Goal: Book appointment/travel/reservation

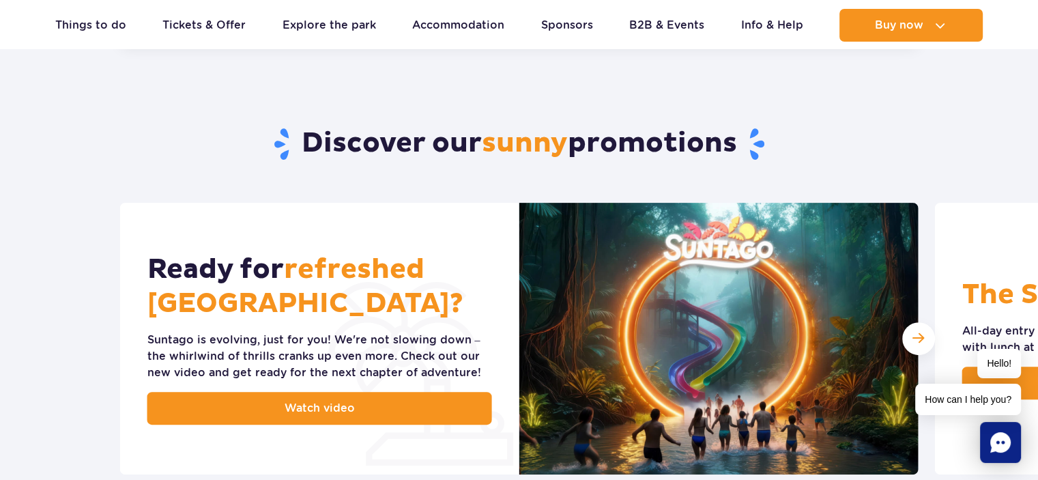
scroll to position [295, 0]
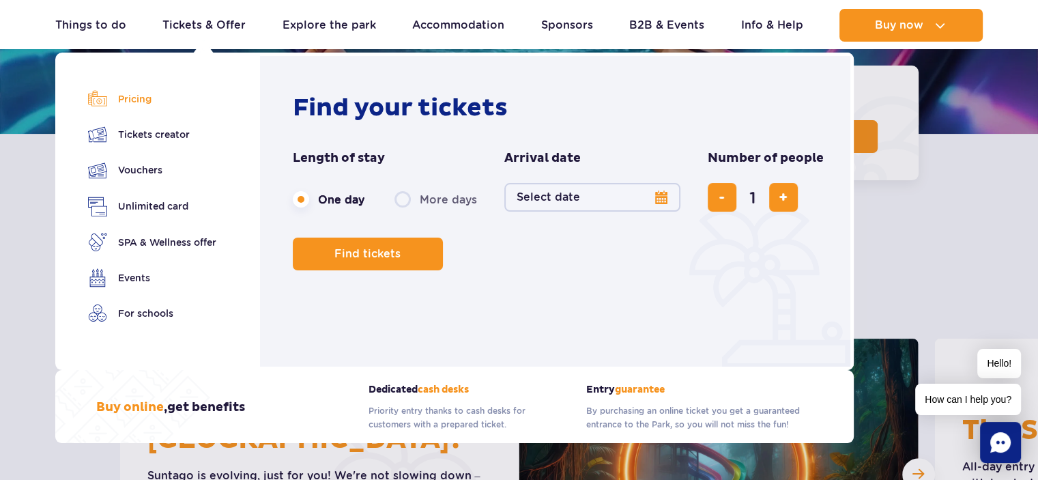
click at [141, 96] on link "Pricing" at bounding box center [152, 98] width 128 height 19
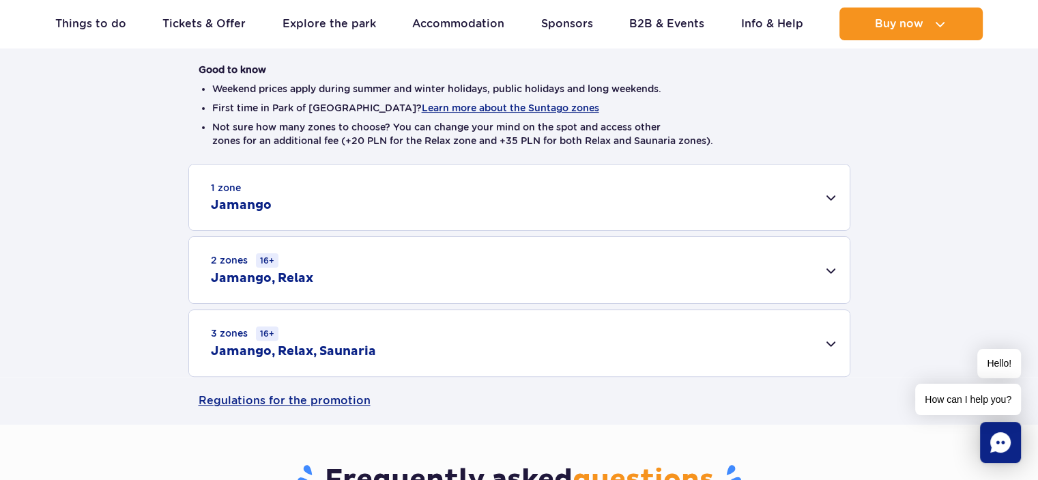
scroll to position [409, 0]
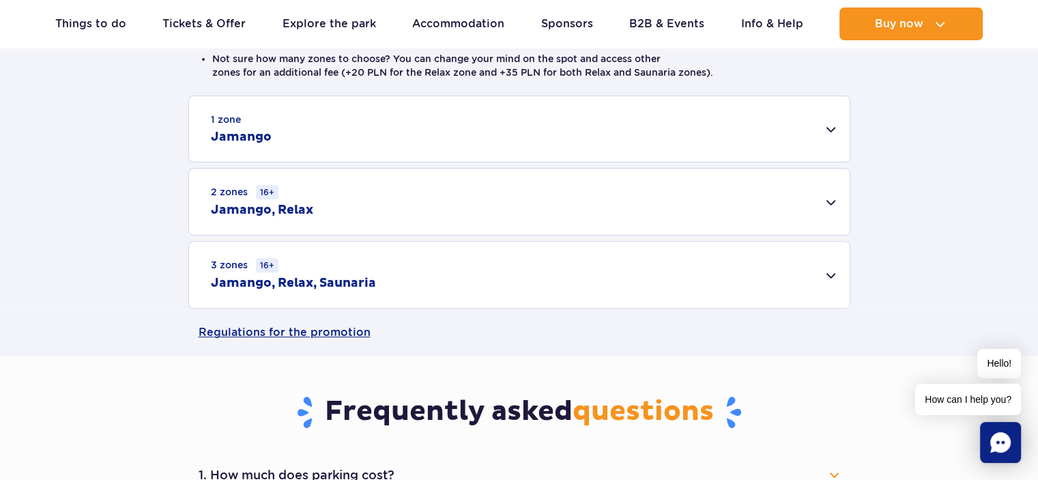
click at [833, 126] on div "1 zone Jamango" at bounding box center [519, 129] width 661 height 66
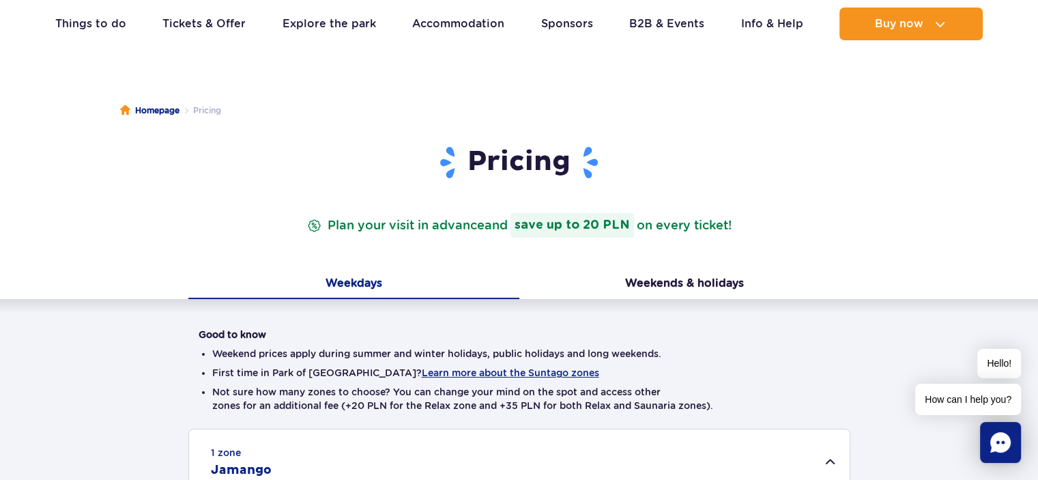
scroll to position [0, 0]
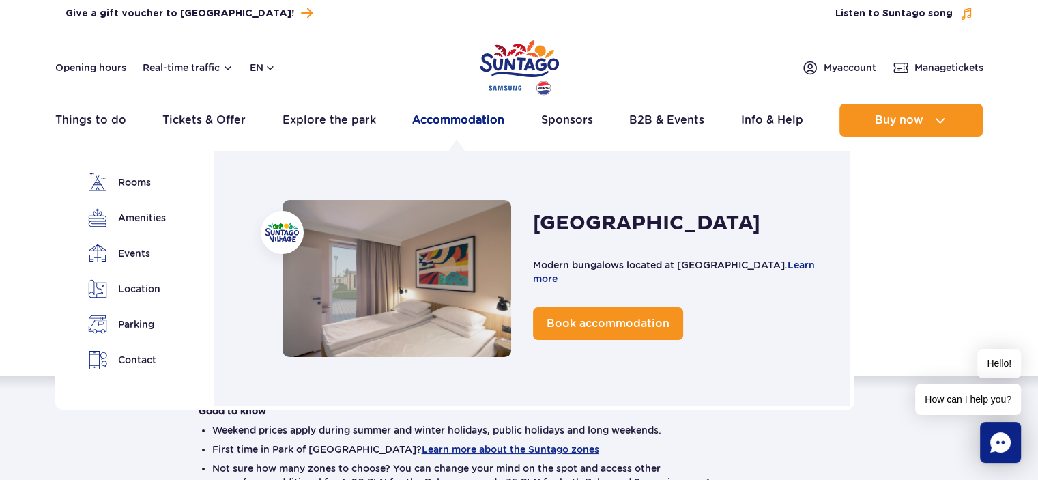
click at [459, 119] on link "Accommodation" at bounding box center [458, 120] width 92 height 33
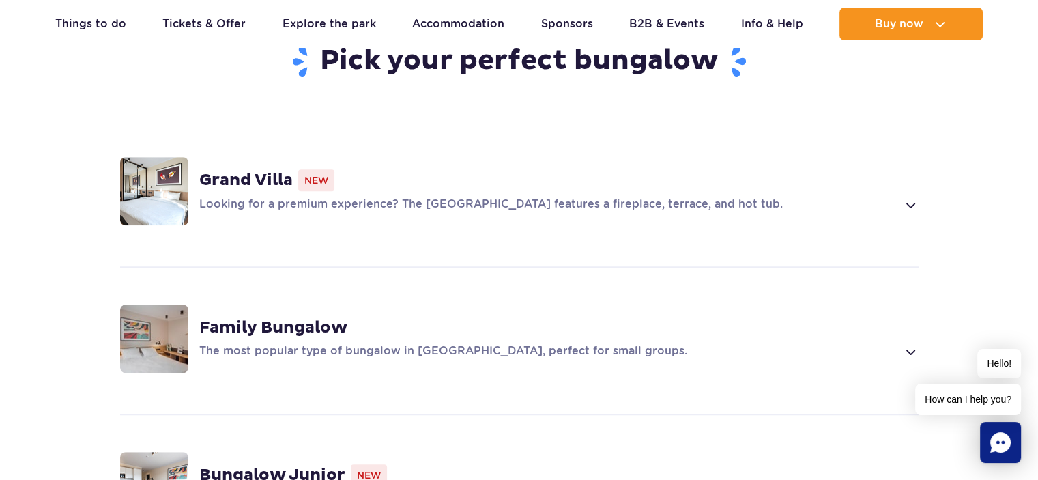
scroll to position [955, 0]
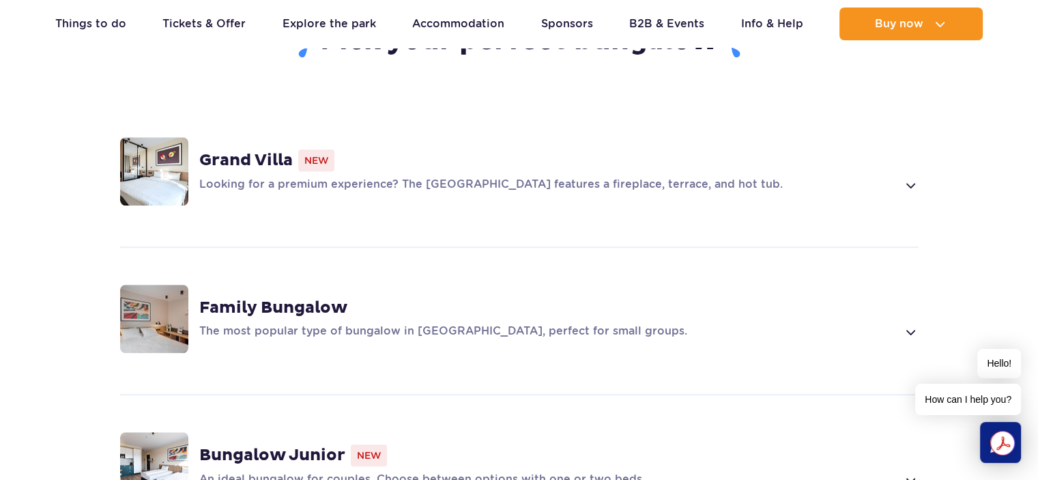
click at [910, 324] on span at bounding box center [910, 332] width 16 height 16
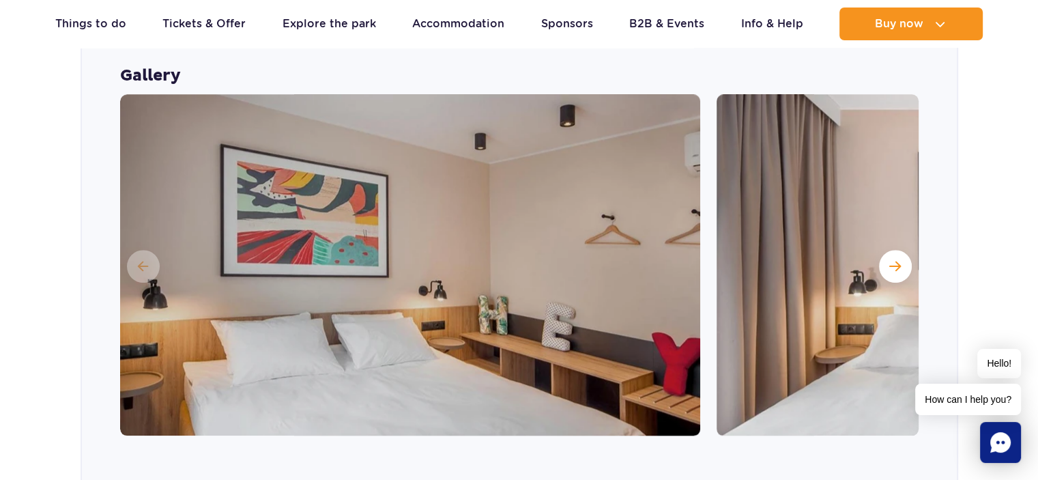
scroll to position [1365, 0]
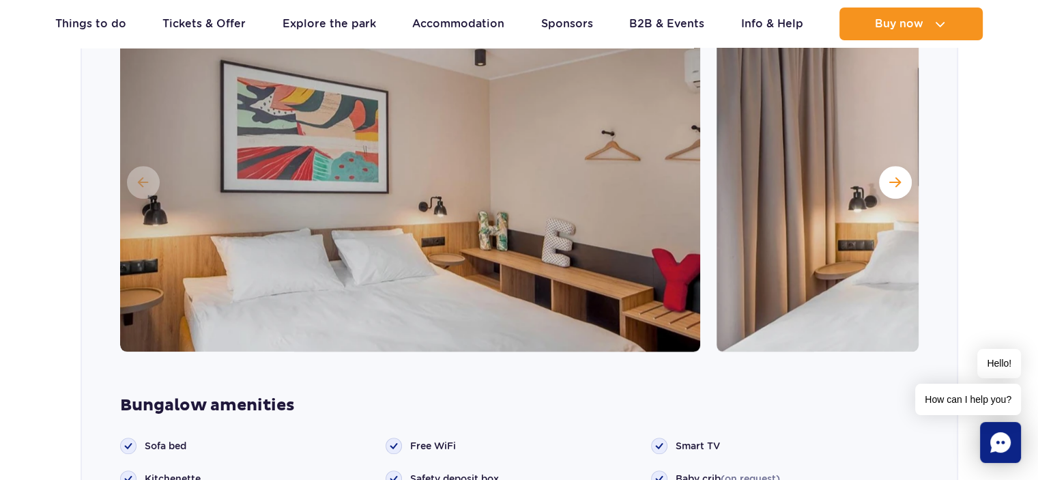
click at [369, 196] on img at bounding box center [410, 180] width 580 height 341
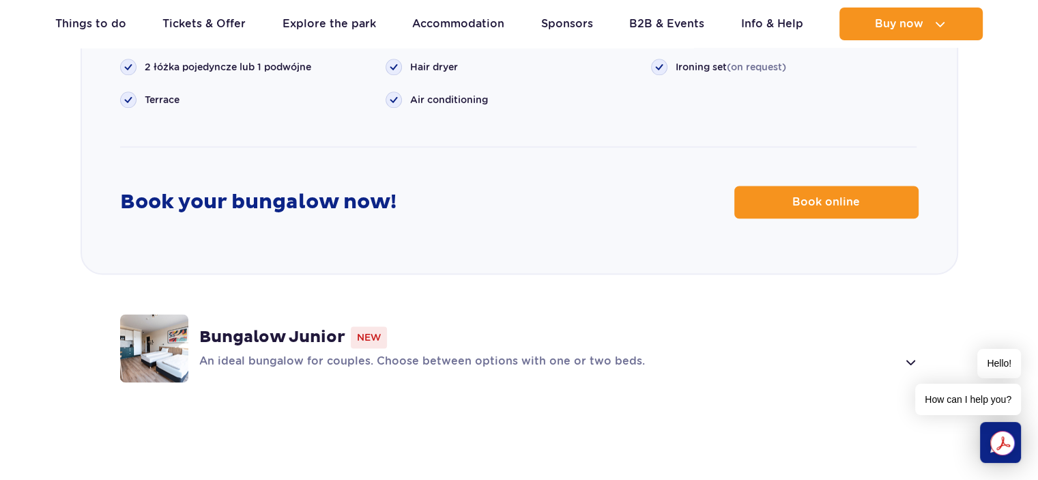
scroll to position [1843, 0]
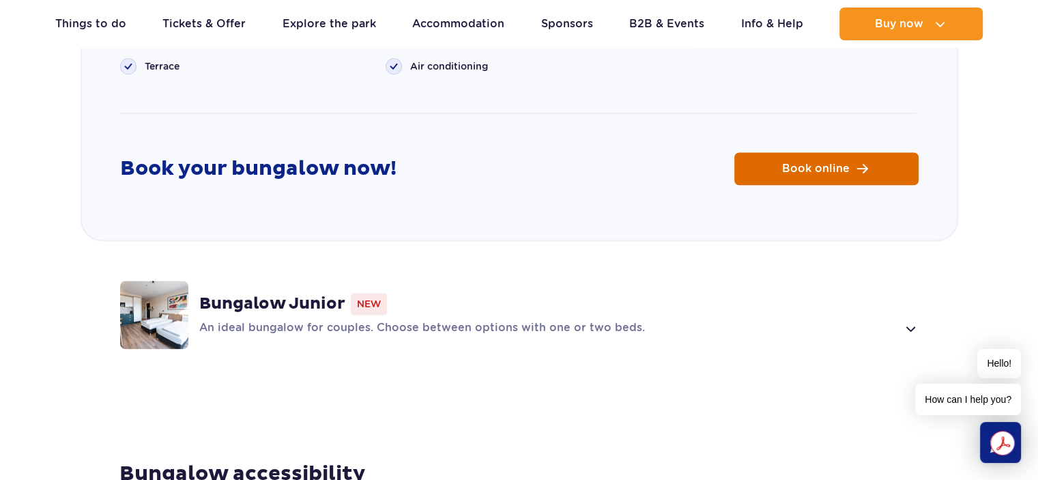
click at [817, 163] on span "Book online" at bounding box center [816, 168] width 68 height 11
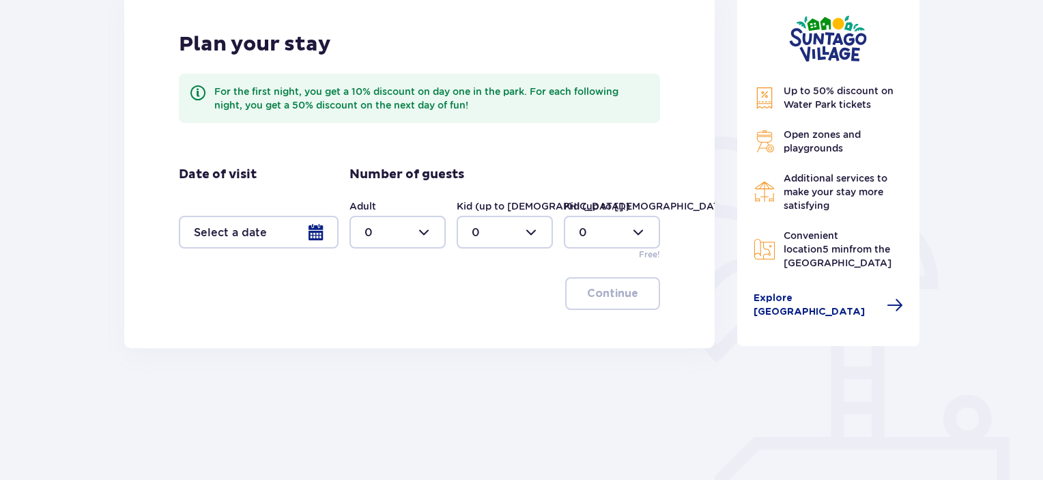
scroll to position [205, 0]
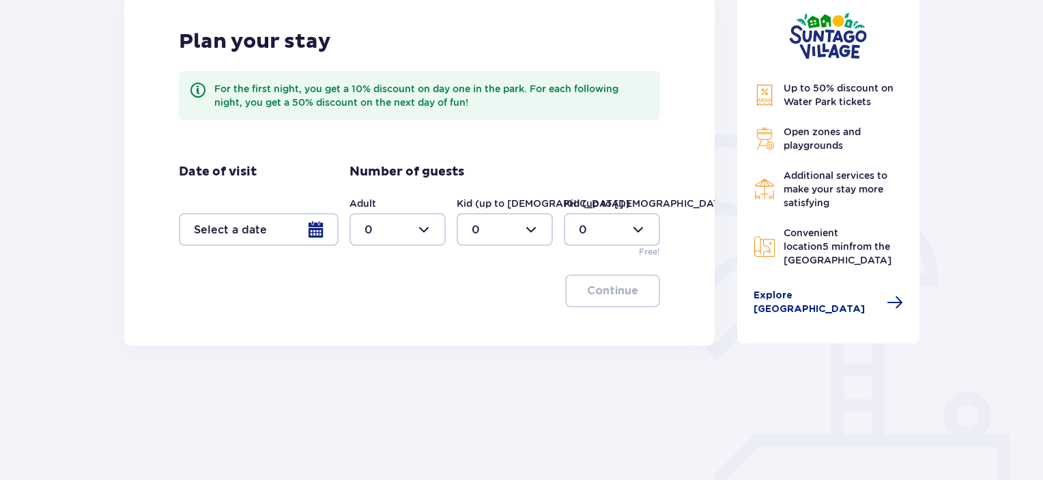
click at [313, 227] on div at bounding box center [259, 229] width 160 height 33
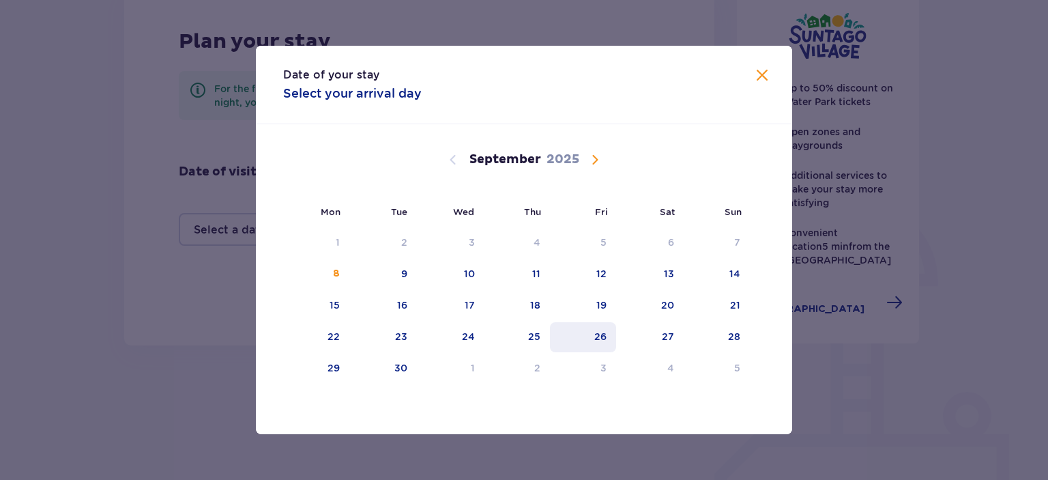
click at [601, 341] on div "26" at bounding box center [600, 337] width 12 height 14
click at [732, 330] on div "28" at bounding box center [734, 337] width 12 height 14
type input "26.09.25 - 28.09.25"
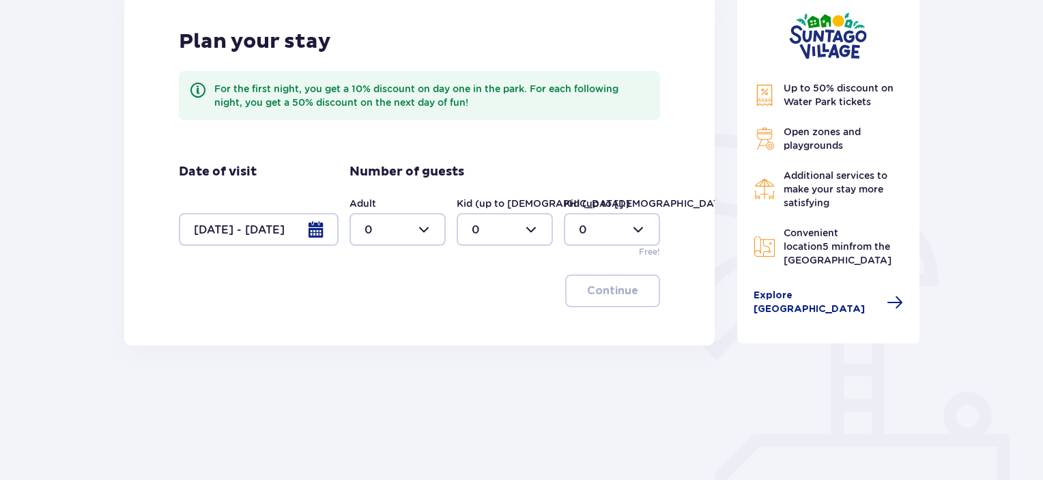
click at [433, 228] on div at bounding box center [397, 229] width 96 height 33
click at [382, 324] on div "2" at bounding box center [397, 328] width 66 height 15
type input "2"
click at [531, 231] on div at bounding box center [505, 229] width 96 height 33
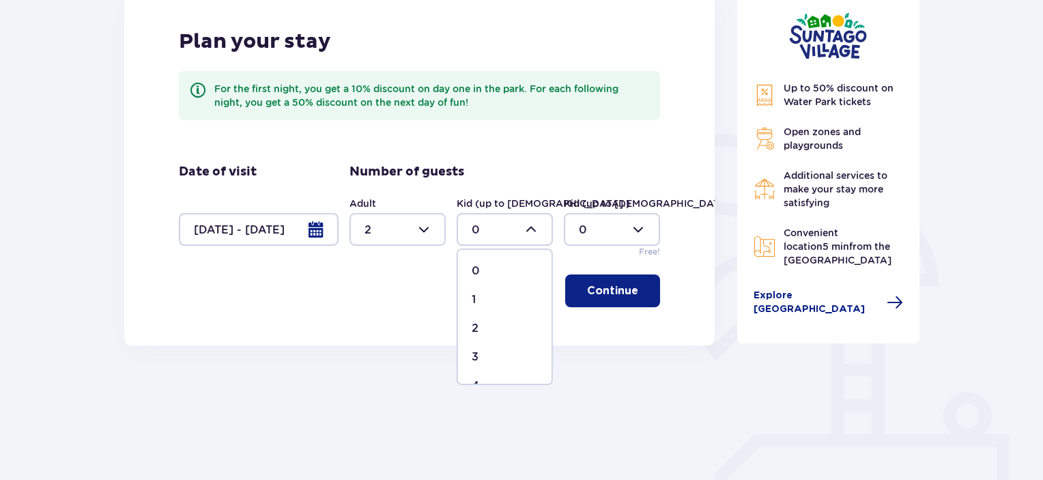
click at [475, 326] on p "2" at bounding box center [475, 328] width 7 height 15
type input "2"
click at [603, 283] on button "Continue" at bounding box center [612, 290] width 95 height 33
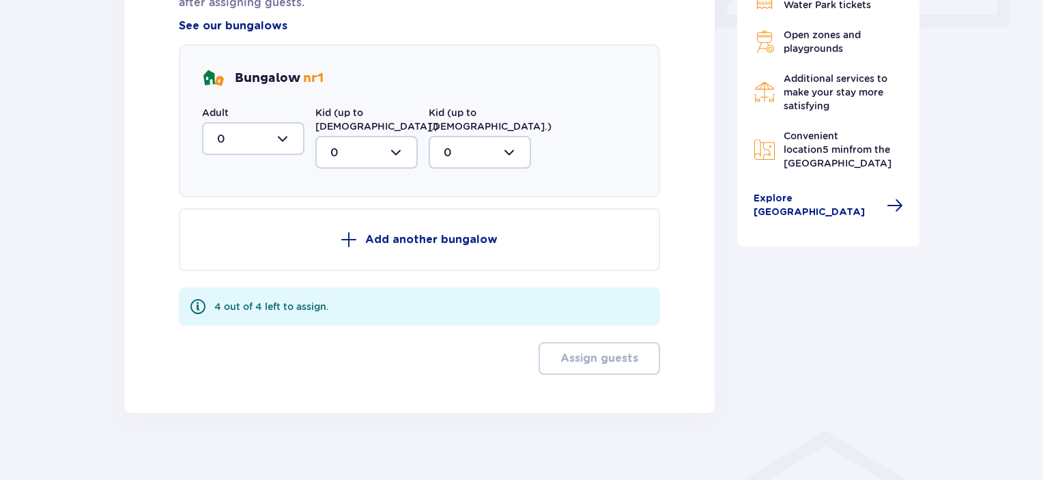
scroll to position [268, 0]
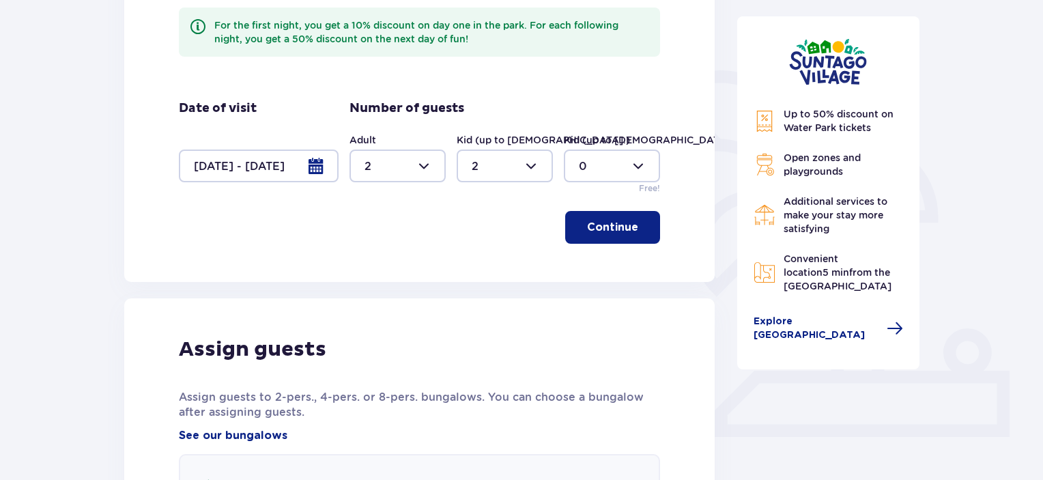
click at [620, 230] on p "Continue" at bounding box center [612, 227] width 51 height 15
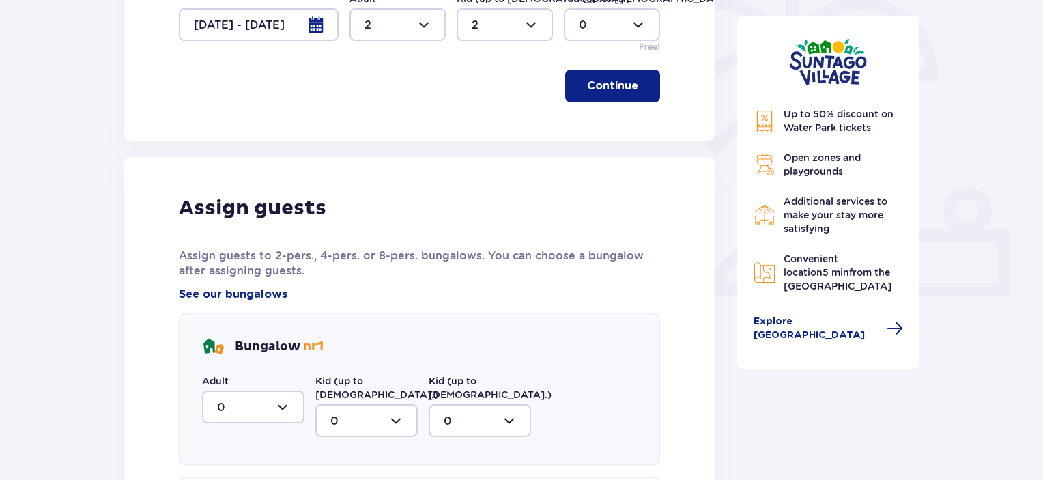
scroll to position [478, 0]
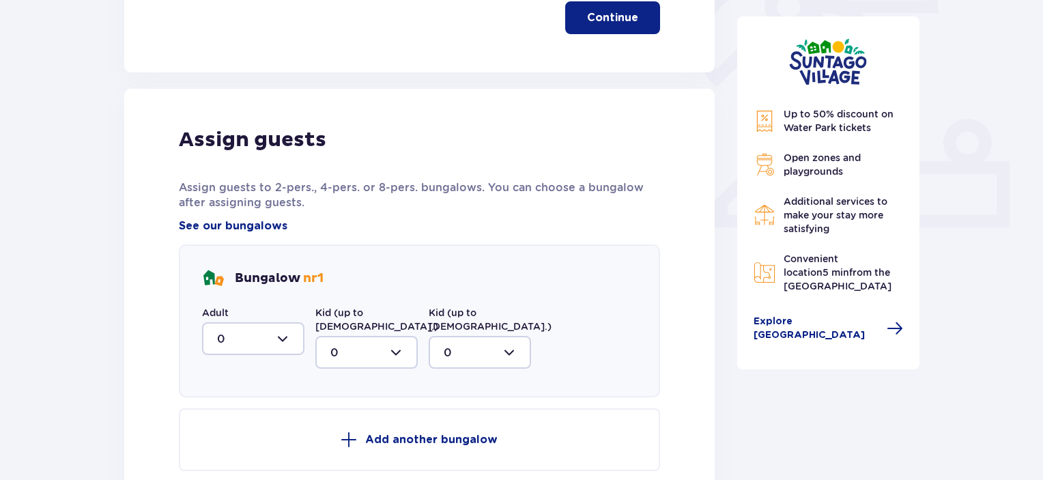
click at [294, 343] on div at bounding box center [253, 338] width 102 height 33
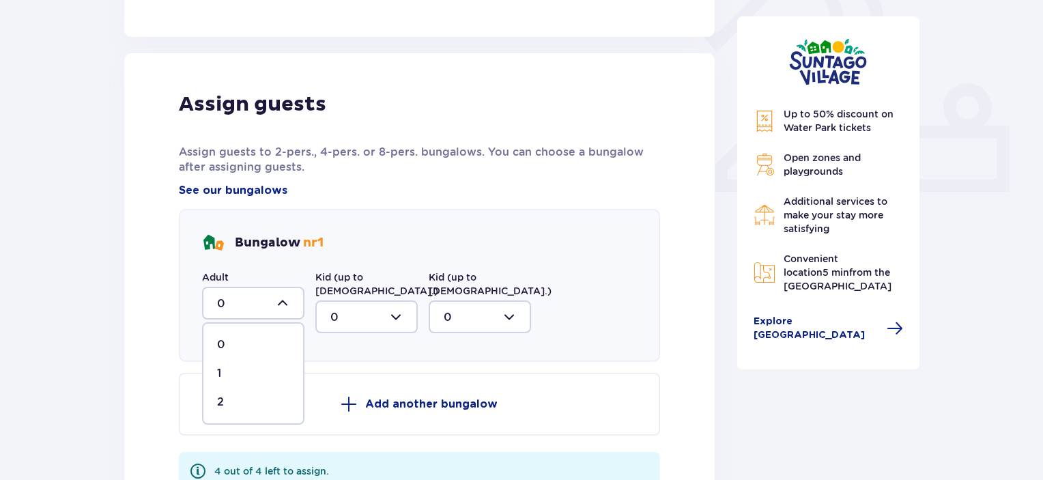
scroll to position [546, 0]
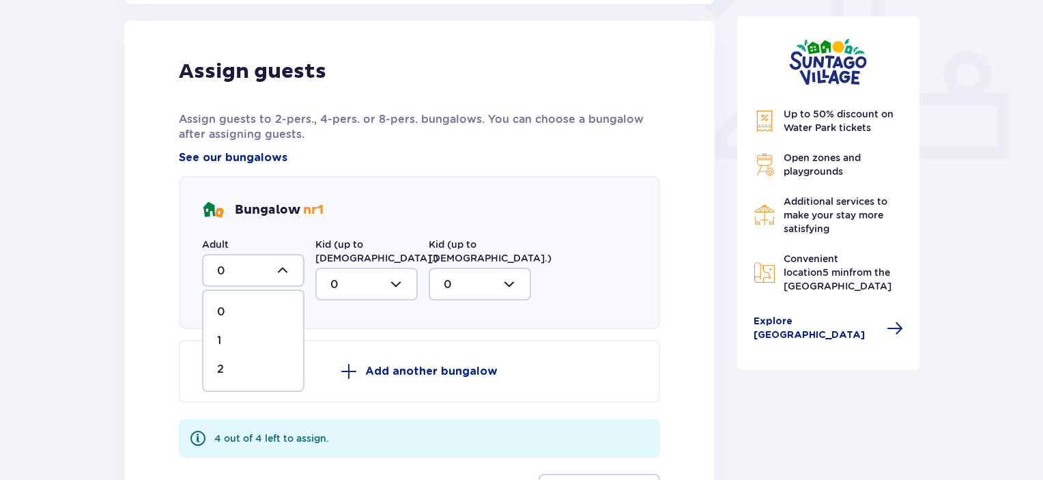
click at [225, 369] on div "2" at bounding box center [253, 369] width 72 height 15
type input "2"
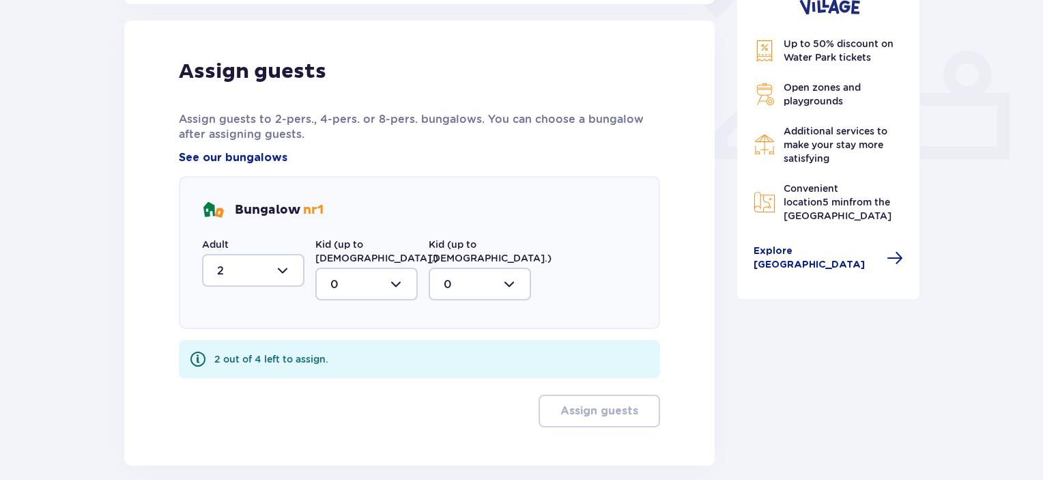
click at [395, 268] on div at bounding box center [366, 284] width 102 height 33
click at [332, 375] on p "2" at bounding box center [333, 382] width 7 height 15
type input "2"
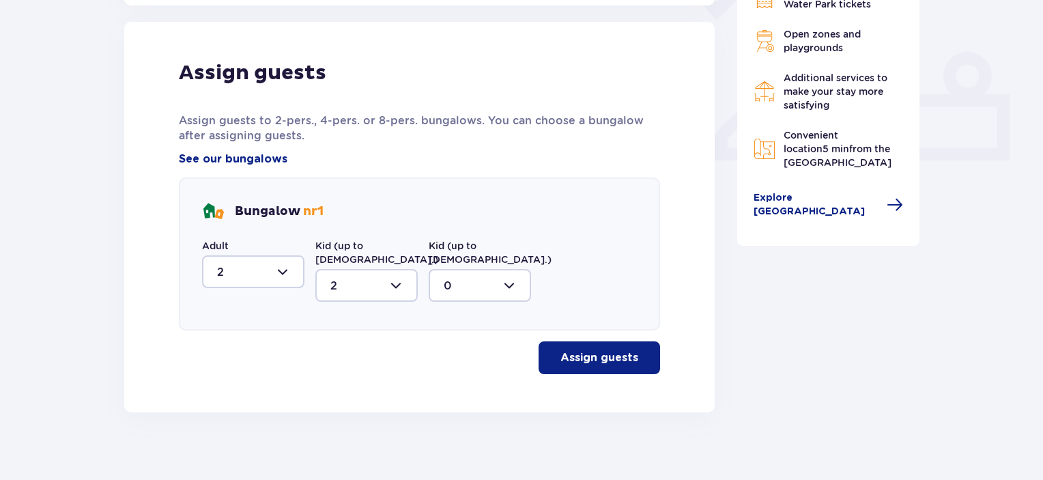
click at [590, 350] on p "Assign guests" at bounding box center [599, 357] width 78 height 15
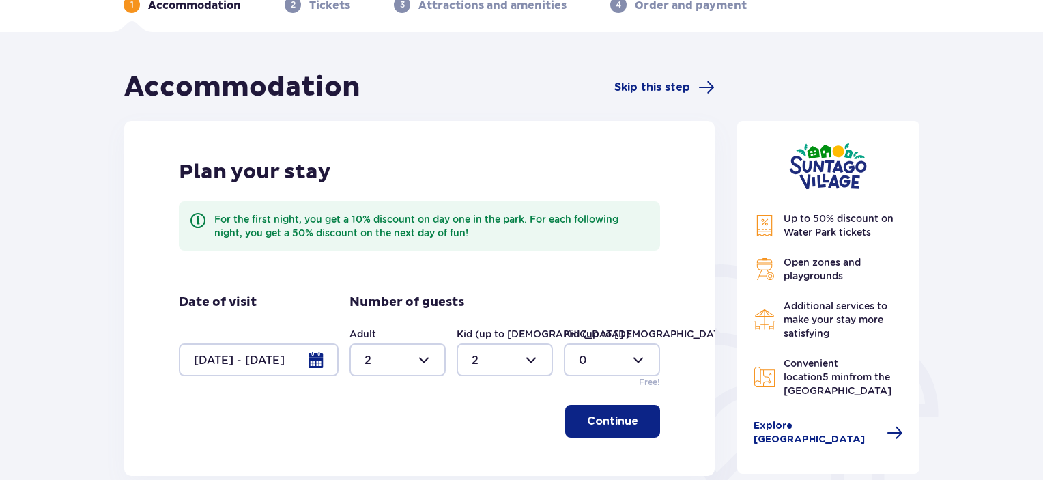
scroll to position [0, 0]
